Goal: Task Accomplishment & Management: Use online tool/utility

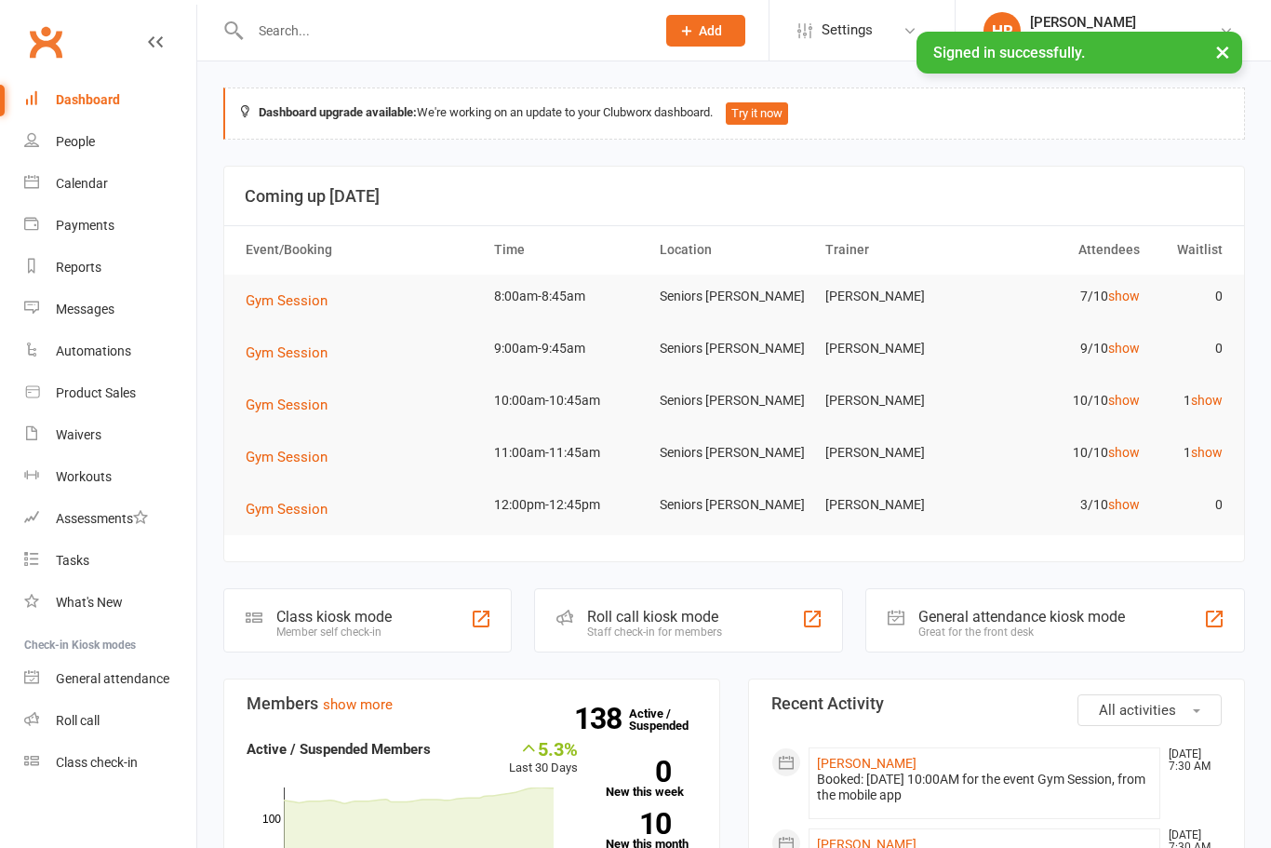
click at [1121, 298] on link "show" at bounding box center [1124, 295] width 32 height 15
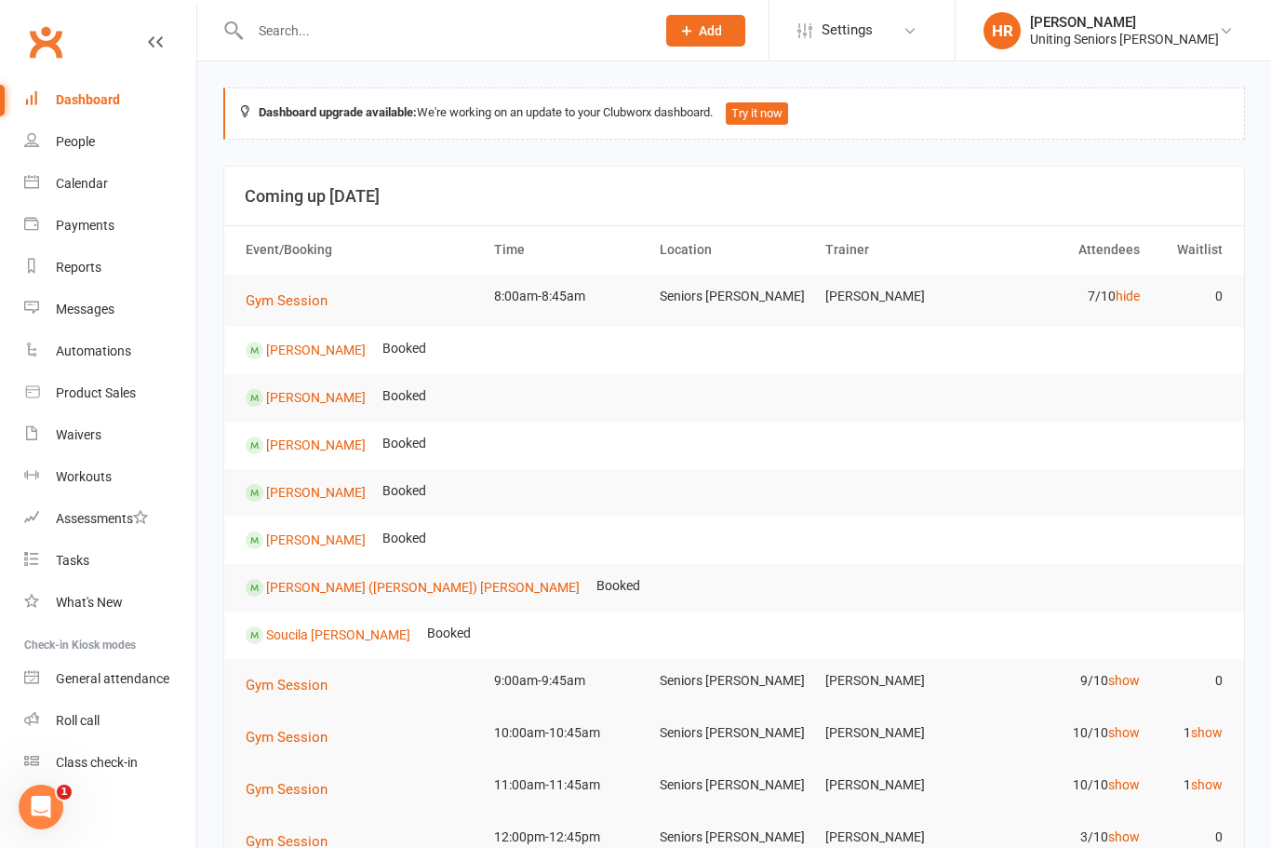
click at [1110, 321] on tr "Gym Session 8:00am-8:45am Seniors [PERSON_NAME] 7/10 hide 0" at bounding box center [734, 300] width 1020 height 52
click at [1138, 288] on link "hide" at bounding box center [1128, 295] width 24 height 15
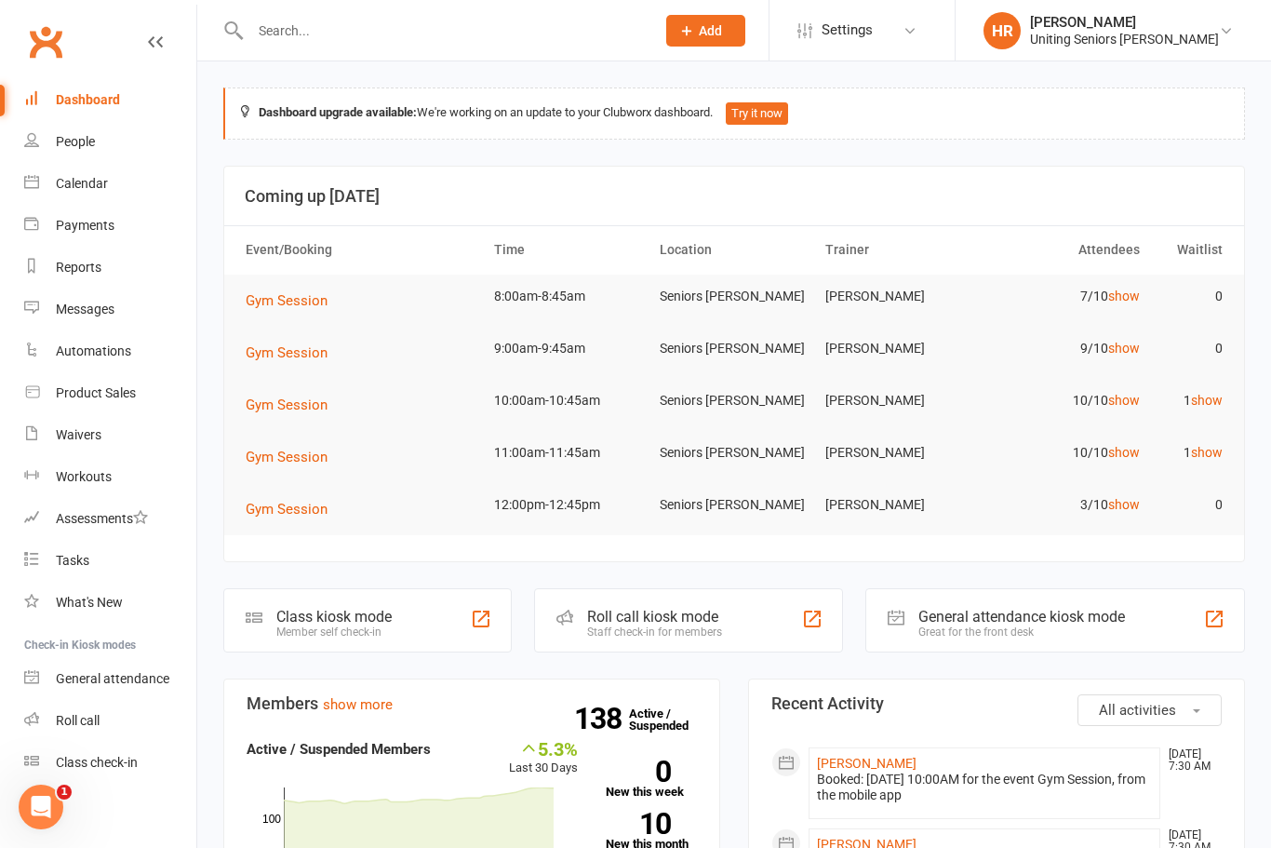
click at [1123, 341] on link "show" at bounding box center [1124, 348] width 32 height 15
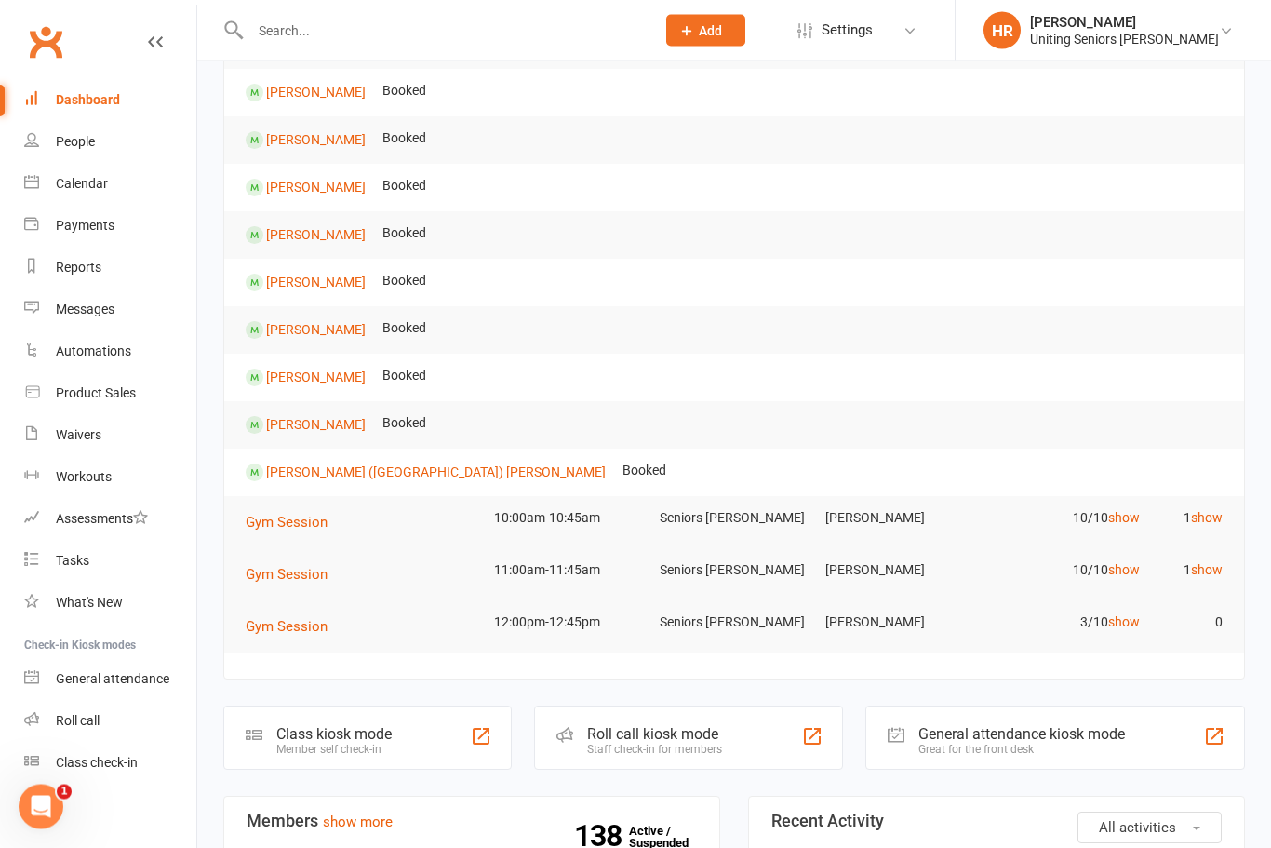
scroll to position [310, 0]
click at [720, 753] on div "Staff check-in for members" at bounding box center [654, 748] width 135 height 13
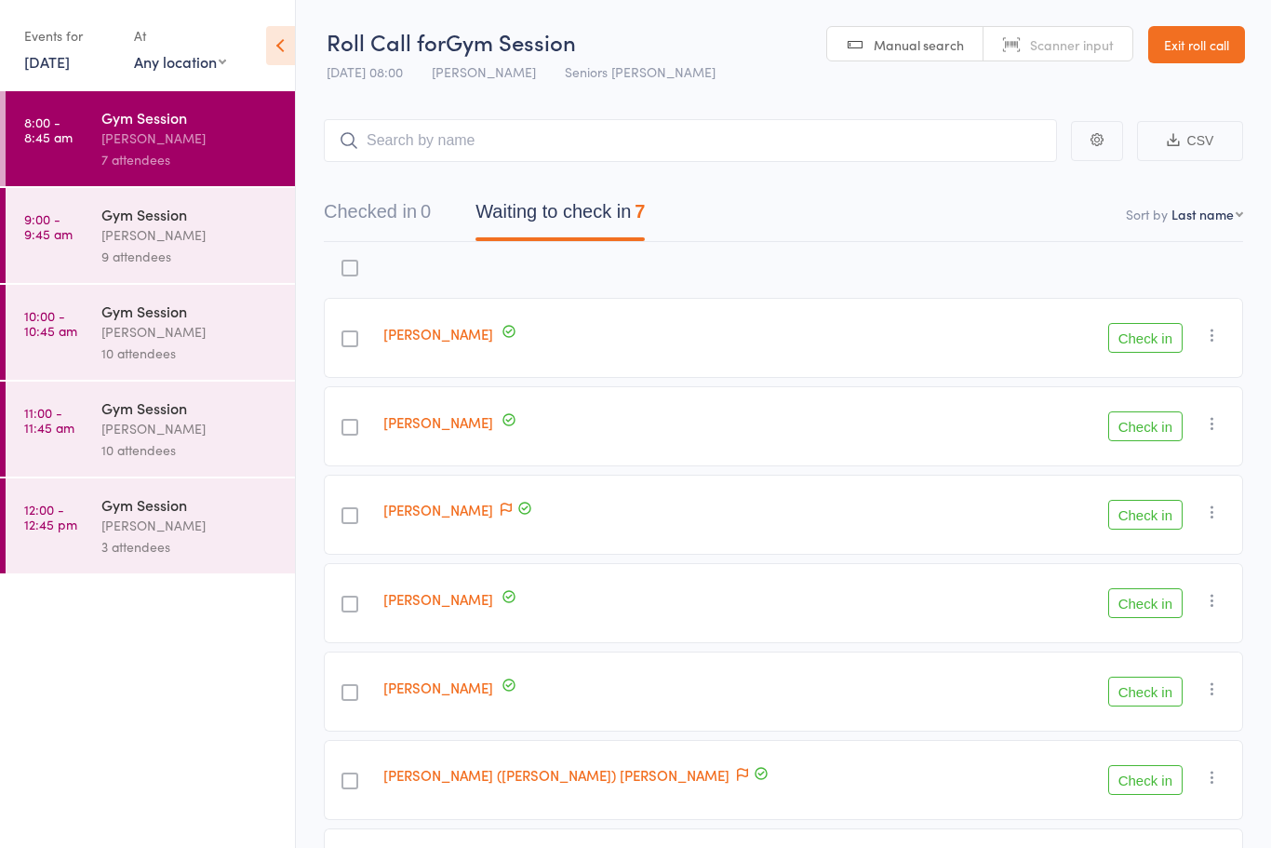
click at [1151, 341] on button "Check in" at bounding box center [1145, 338] width 74 height 30
click at [358, 783] on div at bounding box center [349, 780] width 17 height 17
click at [345, 775] on input "checkbox" at bounding box center [345, 775] width 0 height 0
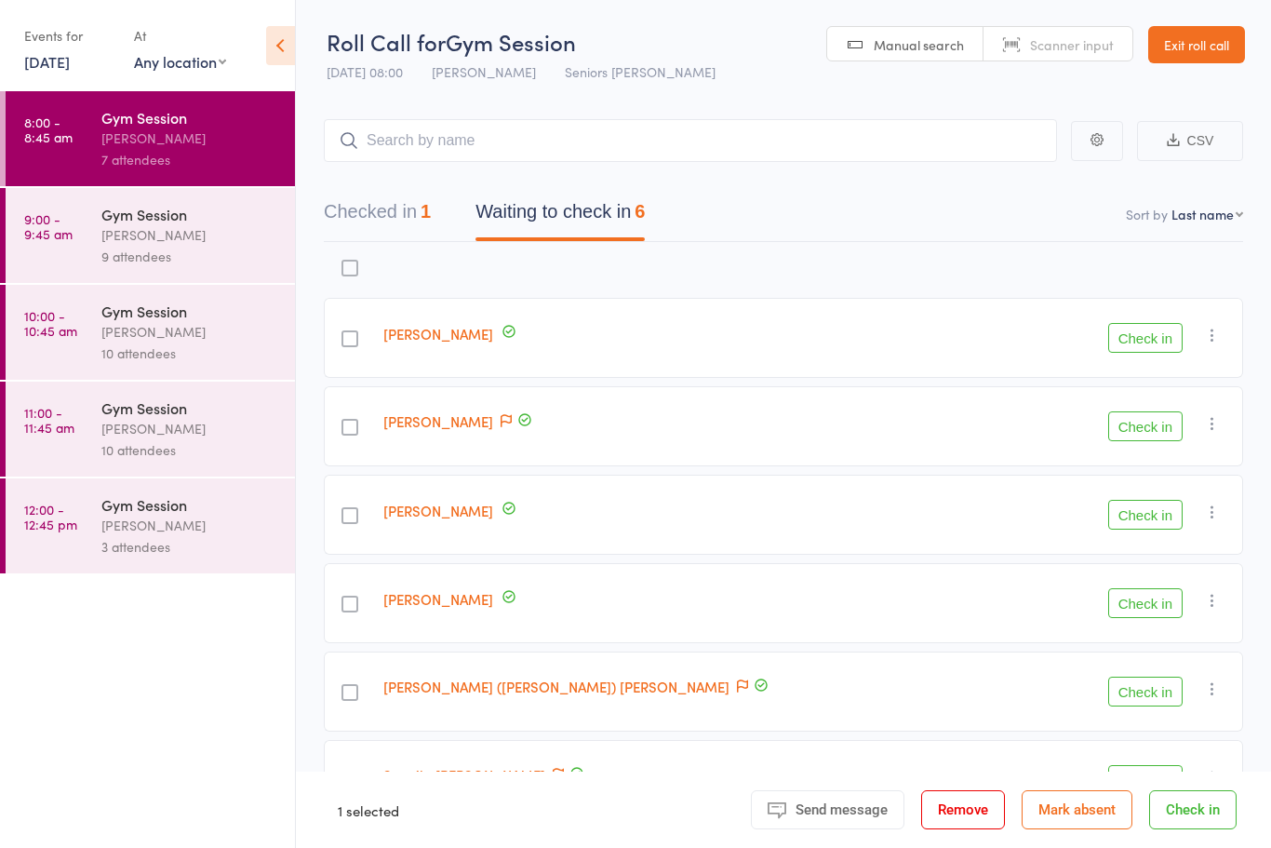
click at [358, 517] on div at bounding box center [349, 515] width 17 height 17
click at [345, 510] on input "checkbox" at bounding box center [345, 510] width 0 height 0
click at [1156, 519] on button "Check in" at bounding box center [1145, 515] width 74 height 30
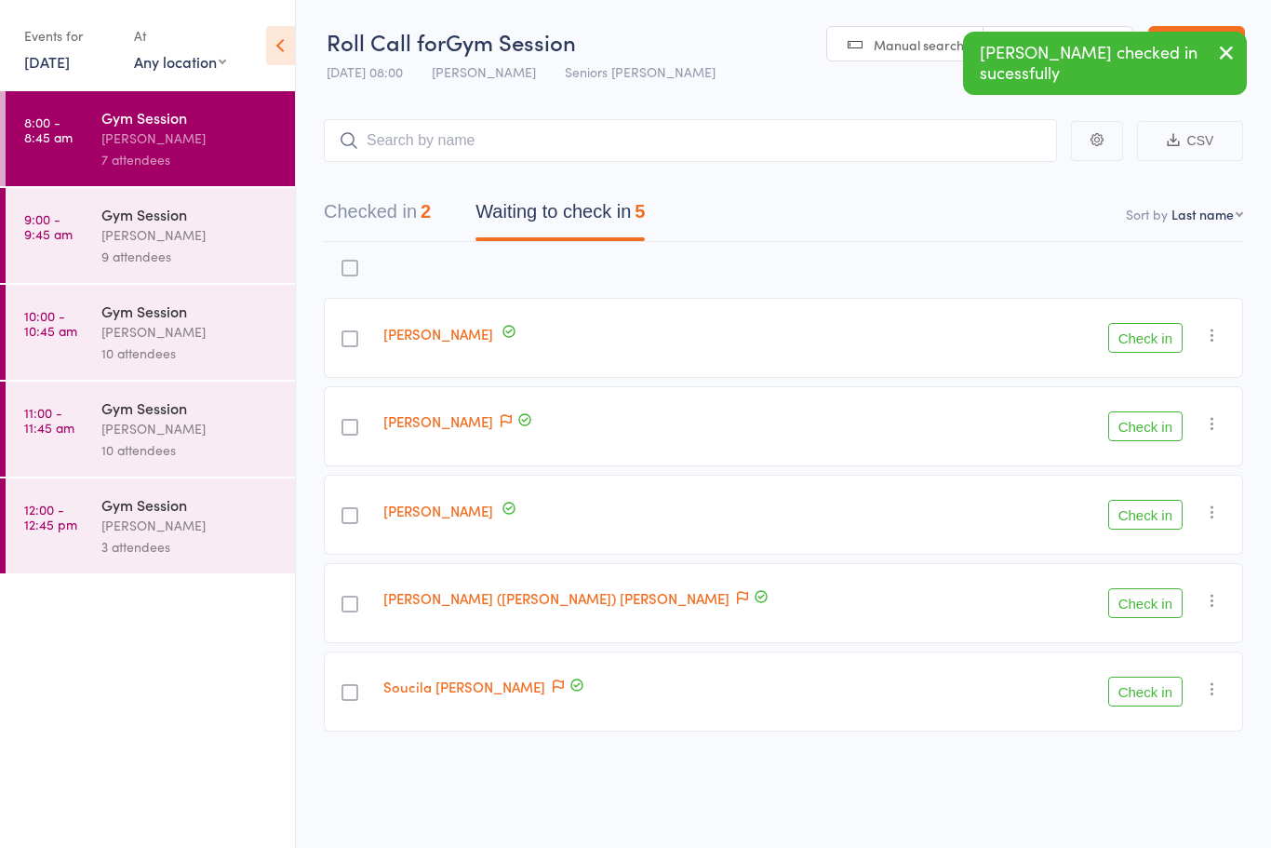
click at [358, 694] on div at bounding box center [349, 692] width 17 height 17
click at [345, 687] on input "checkbox" at bounding box center [345, 687] width 0 height 0
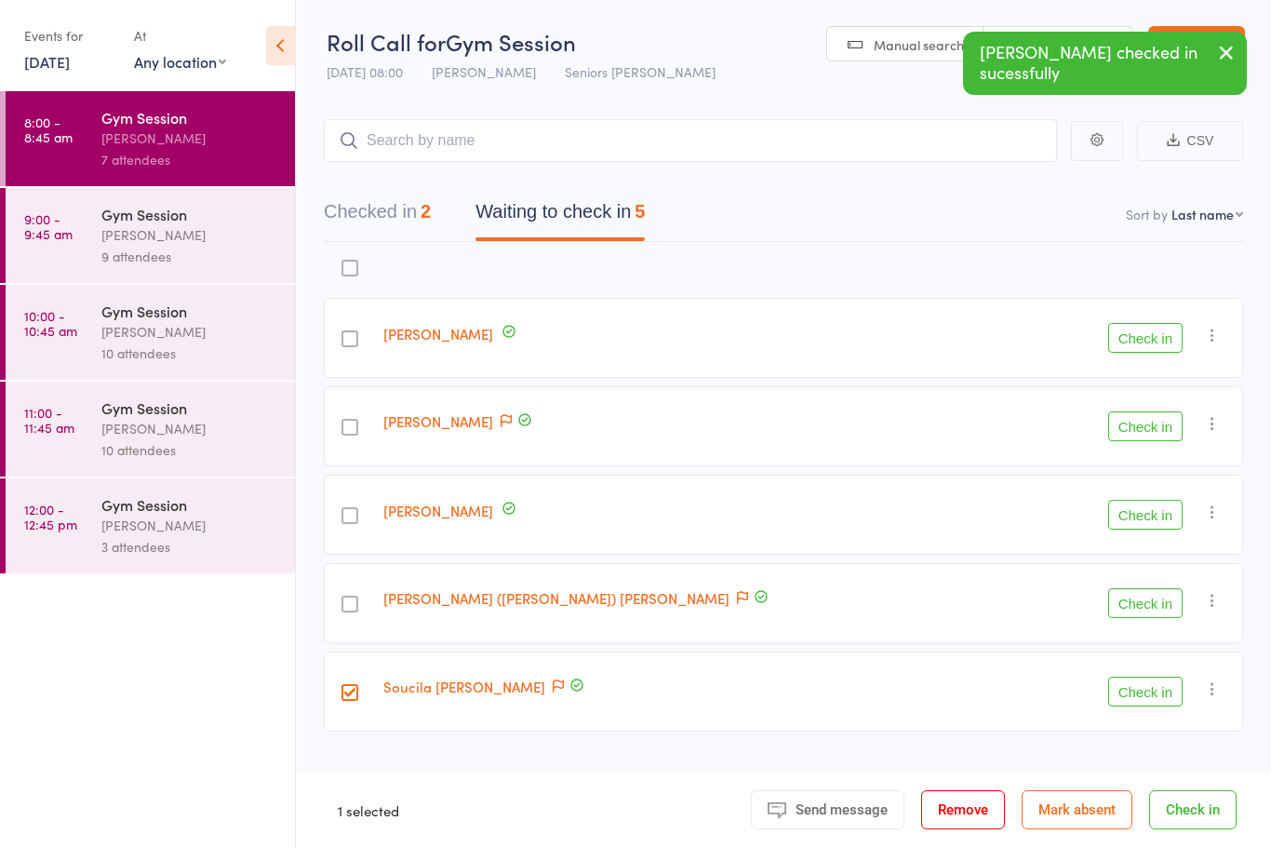
click at [1156, 703] on button "Check in" at bounding box center [1145, 691] width 74 height 30
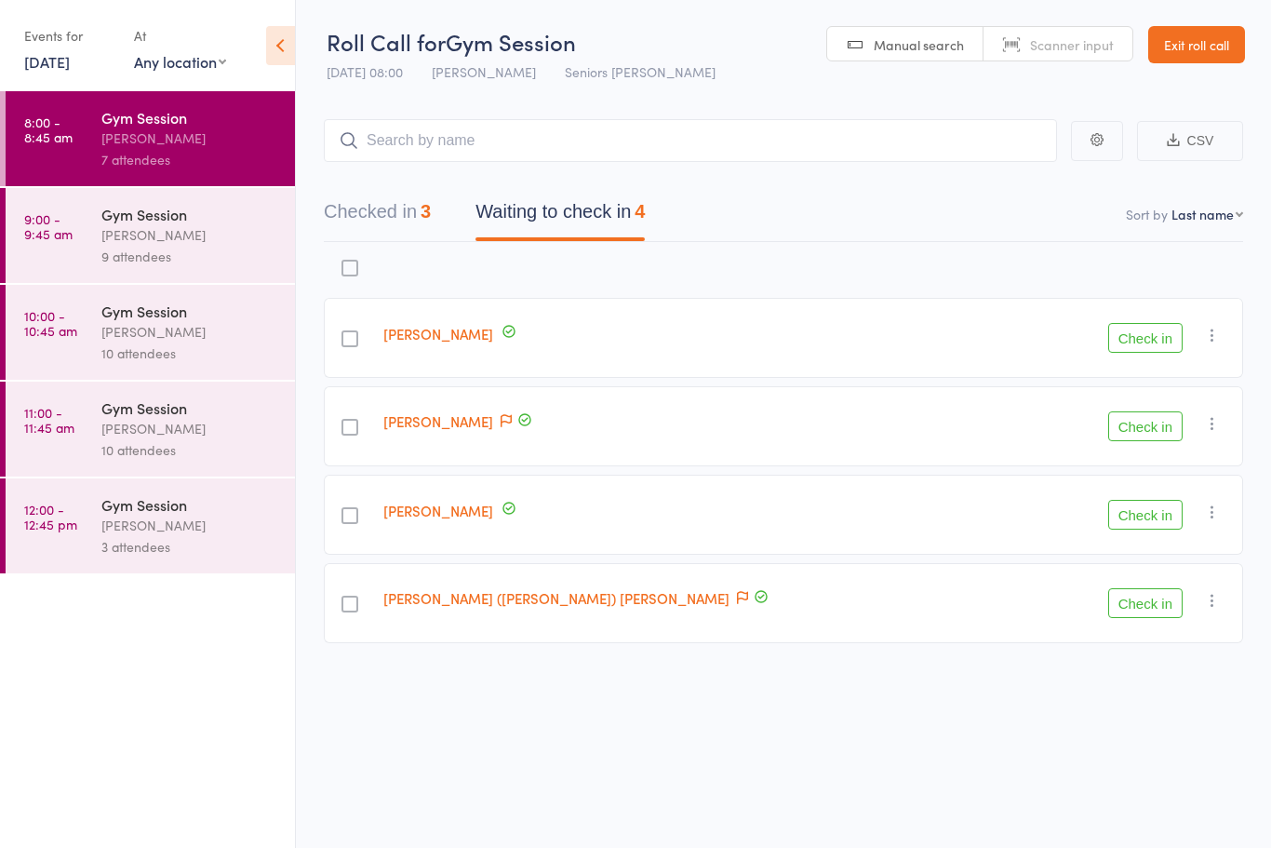
click at [376, 510] on div at bounding box center [350, 515] width 52 height 80
click at [358, 510] on div at bounding box center [349, 515] width 17 height 17
click at [345, 510] on input "checkbox" at bounding box center [345, 510] width 0 height 0
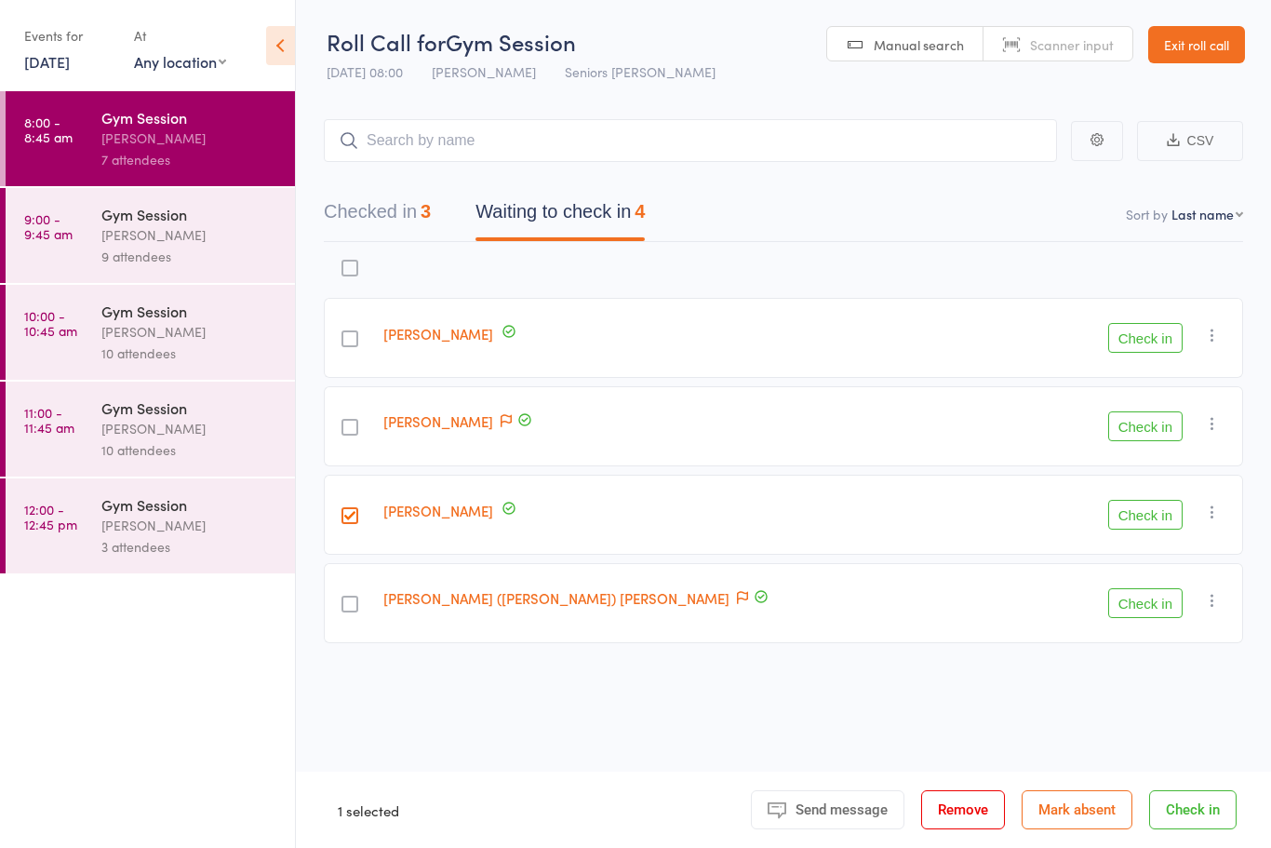
click at [1139, 515] on button "Check in" at bounding box center [1145, 515] width 74 height 30
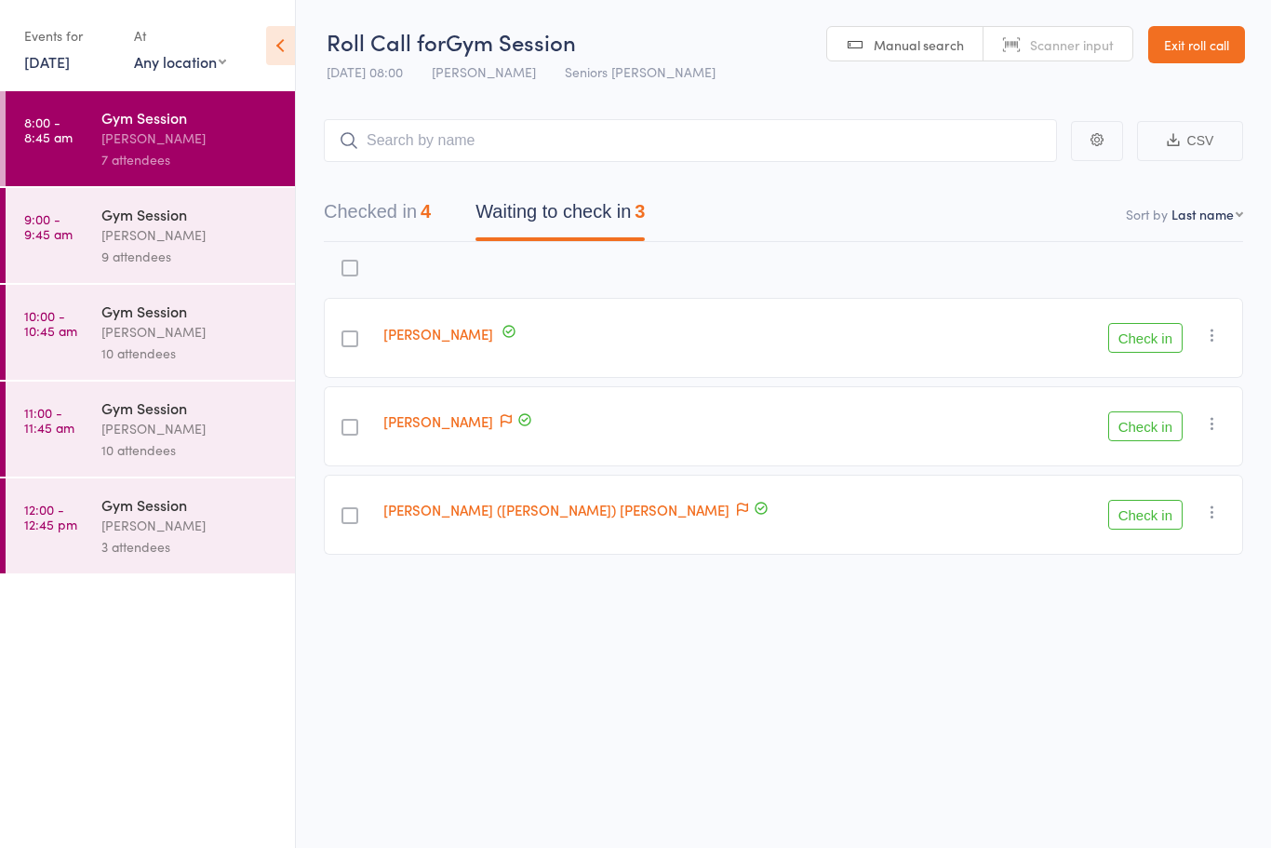
click at [1138, 424] on button "Check in" at bounding box center [1145, 426] width 74 height 30
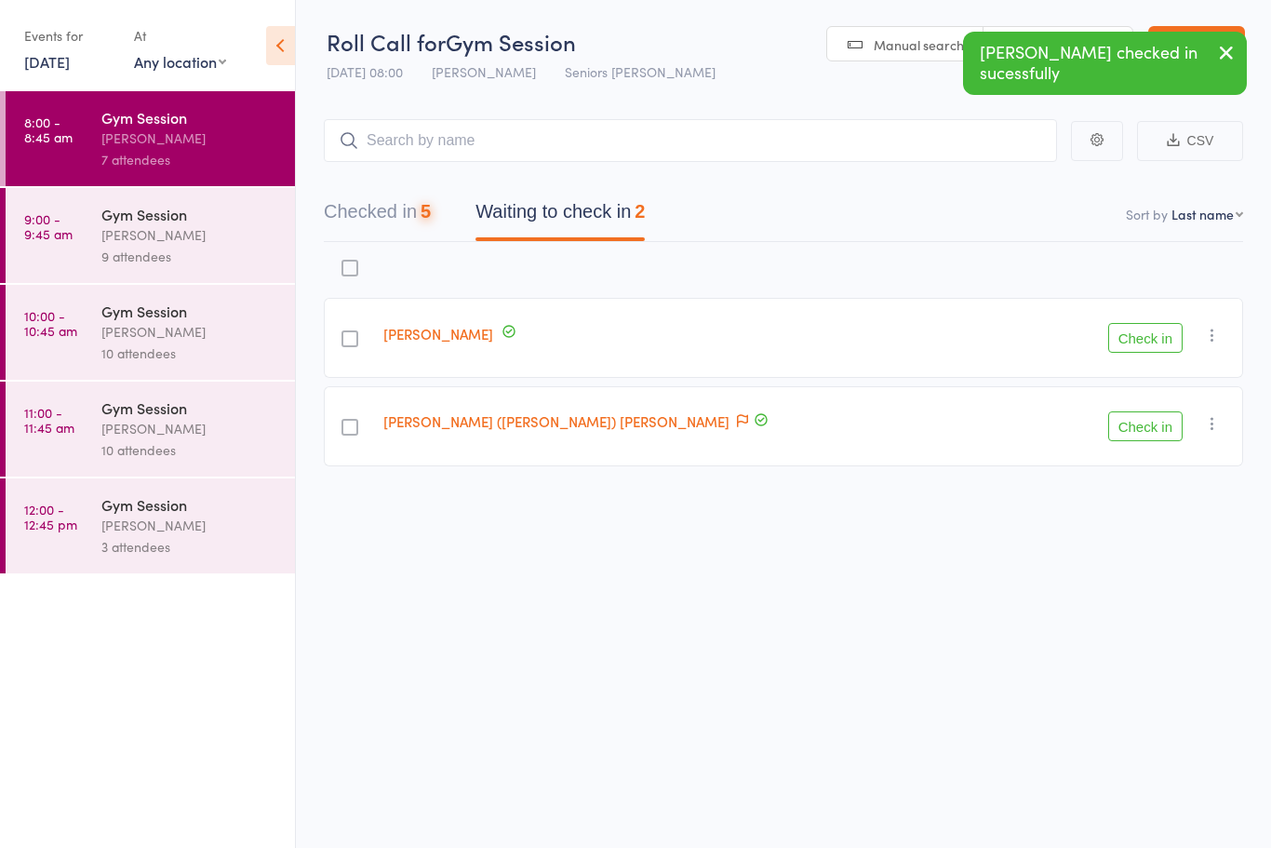
click at [665, 420] on div "[PERSON_NAME] ([PERSON_NAME]) [PERSON_NAME]" at bounding box center [696, 426] width 640 height 80
